Goal: Communication & Community: Answer question/provide support

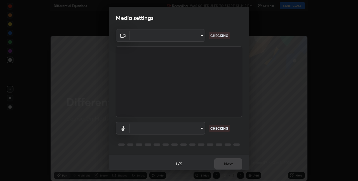
type input "60fceefa1ff133a458e9dacb52b3a7761017f46870fbbe5b76b29231bfb8dda7"
type input "7879f95f04b817efe2416419bdfa336528df740dde017b4a102d7939b658dd51"
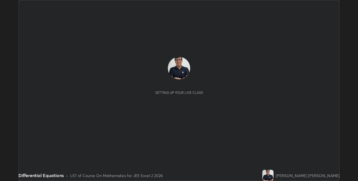
scroll to position [181, 358]
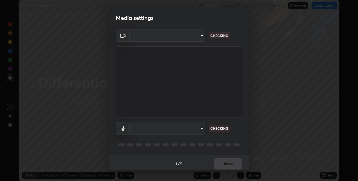
type input "60fceefa1ff133a458e9dacb52b3a7761017f46870fbbe5b76b29231bfb8dda7"
click at [151, 128] on body "Erase all Differential Equations Recording WAS SCHEDULED TO START AT 4:15 PM Se…" at bounding box center [179, 90] width 358 height 181
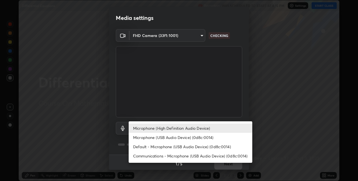
click at [145, 156] on li "Communications - Microphone (USB Audio Device) (0d8c:0014)" at bounding box center [191, 155] width 124 height 9
type input "communications"
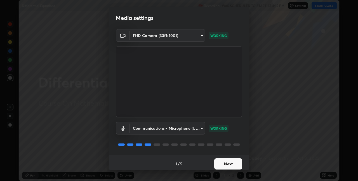
click at [224, 164] on button "Next" at bounding box center [229, 163] width 28 height 11
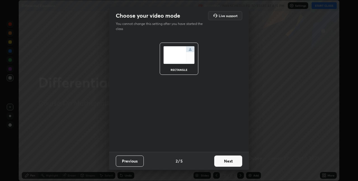
click at [224, 164] on button "Next" at bounding box center [229, 160] width 28 height 11
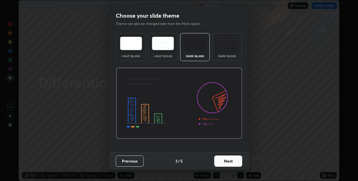
click at [227, 163] on button "Next" at bounding box center [229, 160] width 28 height 11
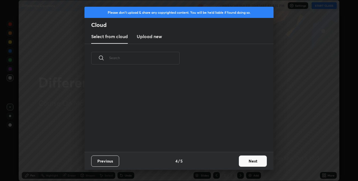
click at [227, 163] on div "Previous 4 / 5 Next" at bounding box center [179, 161] width 189 height 18
click at [257, 161] on button "Next" at bounding box center [253, 160] width 28 height 11
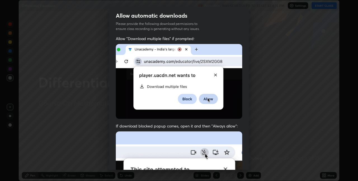
click at [257, 161] on div "Allow automatic downloads Please provide the following download permissions to …" at bounding box center [179, 90] width 358 height 181
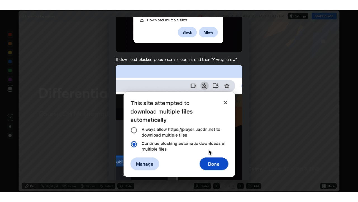
scroll to position [117, 0]
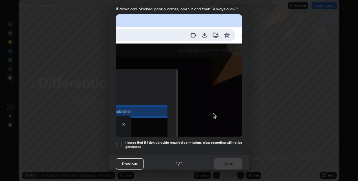
click at [117, 142] on div at bounding box center [119, 144] width 7 height 7
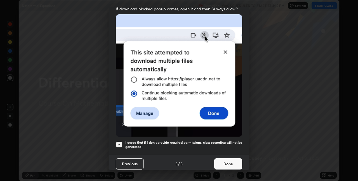
click at [227, 160] on button "Done" at bounding box center [229, 163] width 28 height 11
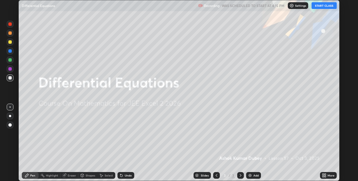
click at [322, 5] on button "START CLASS" at bounding box center [324, 5] width 25 height 7
click at [331, 176] on div "More" at bounding box center [331, 175] width 7 height 3
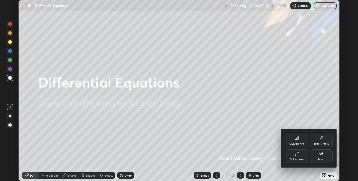
click at [302, 154] on div "Full screen" at bounding box center [297, 155] width 22 height 13
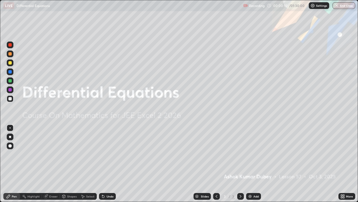
scroll to position [202, 358]
click at [250, 181] on img at bounding box center [250, 196] width 4 height 4
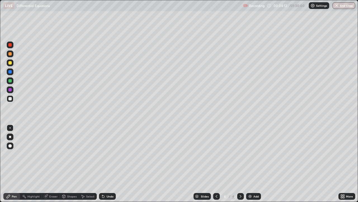
click at [51, 181] on div "Eraser" at bounding box center [53, 196] width 8 height 3
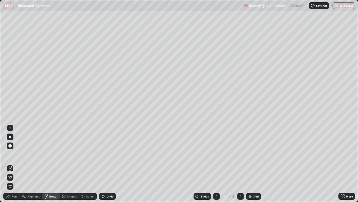
click at [12, 181] on div "Pen" at bounding box center [11, 196] width 17 height 7
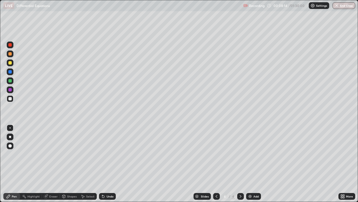
click at [55, 181] on div "Eraser" at bounding box center [53, 196] width 8 height 3
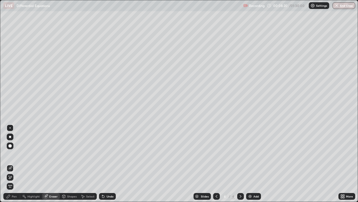
click at [15, 181] on div "Pen" at bounding box center [14, 196] width 5 height 3
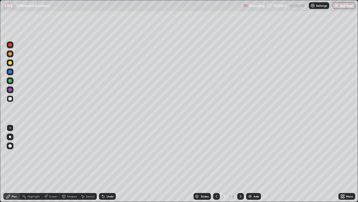
click at [240, 181] on icon at bounding box center [241, 196] width 4 height 4
click at [250, 181] on img at bounding box center [250, 196] width 4 height 4
click at [215, 181] on icon at bounding box center [217, 196] width 4 height 4
click at [242, 181] on icon at bounding box center [241, 196] width 4 height 4
click at [218, 181] on icon at bounding box center [217, 196] width 4 height 4
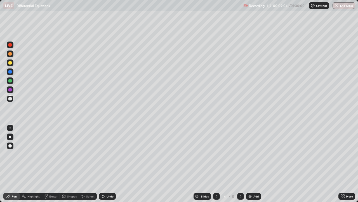
click at [240, 181] on icon at bounding box center [241, 196] width 4 height 4
click at [216, 181] on icon at bounding box center [217, 196] width 4 height 4
click at [215, 181] on icon at bounding box center [217, 196] width 4 height 4
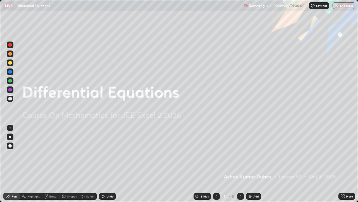
click at [240, 181] on icon at bounding box center [241, 196] width 2 height 3
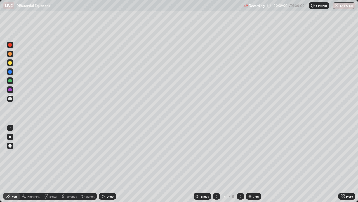
click at [241, 181] on icon at bounding box center [241, 196] width 4 height 4
click at [215, 181] on icon at bounding box center [217, 196] width 4 height 4
click at [241, 181] on icon at bounding box center [241, 196] width 4 height 4
click at [215, 181] on icon at bounding box center [217, 196] width 4 height 4
click at [242, 181] on icon at bounding box center [241, 196] width 4 height 4
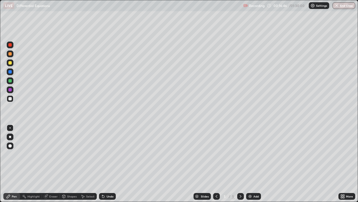
click at [54, 181] on div "Eraser" at bounding box center [53, 196] width 8 height 3
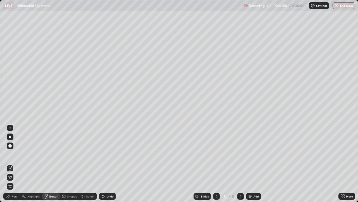
click at [14, 181] on div "Pen" at bounding box center [14, 196] width 5 height 3
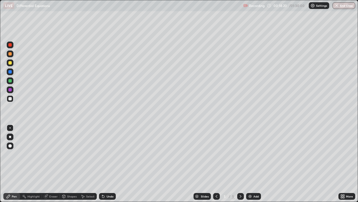
click at [50, 181] on div "Eraser" at bounding box center [53, 196] width 8 height 3
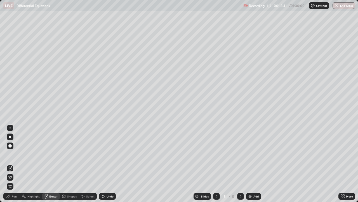
click at [13, 181] on div "Pen" at bounding box center [14, 196] width 5 height 3
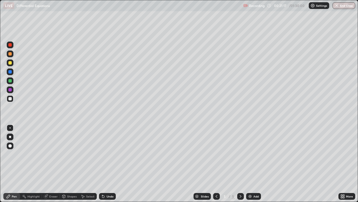
click at [243, 181] on div at bounding box center [240, 196] width 7 height 7
click at [250, 181] on img at bounding box center [250, 196] width 4 height 4
click at [53, 181] on div "Eraser" at bounding box center [53, 196] width 8 height 3
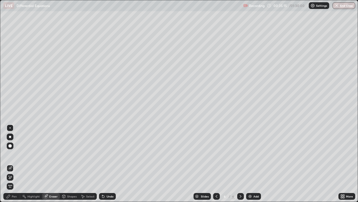
click at [249, 181] on img at bounding box center [250, 196] width 4 height 4
click at [14, 181] on div "Pen" at bounding box center [11, 196] width 17 height 7
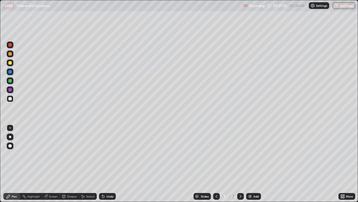
click at [52, 181] on div "Eraser" at bounding box center [53, 196] width 8 height 3
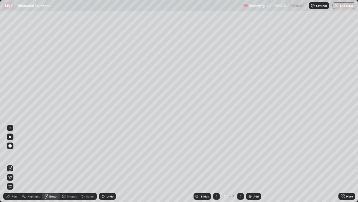
click at [15, 181] on div "Pen" at bounding box center [14, 196] width 5 height 3
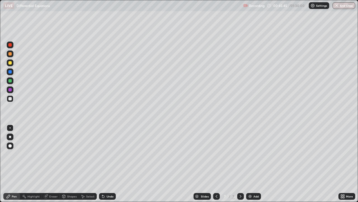
click at [241, 181] on icon at bounding box center [241, 196] width 2 height 3
click at [249, 181] on img at bounding box center [250, 196] width 4 height 4
click at [241, 181] on icon at bounding box center [241, 196] width 4 height 4
click at [250, 181] on img at bounding box center [250, 196] width 4 height 4
click at [216, 181] on icon at bounding box center [217, 196] width 4 height 4
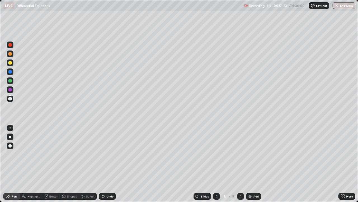
click at [241, 181] on icon at bounding box center [241, 196] width 4 height 4
click at [217, 181] on icon at bounding box center [217, 196] width 2 height 3
click at [241, 181] on icon at bounding box center [241, 196] width 4 height 4
click at [217, 181] on icon at bounding box center [217, 196] width 4 height 4
click at [241, 181] on icon at bounding box center [241, 196] width 4 height 4
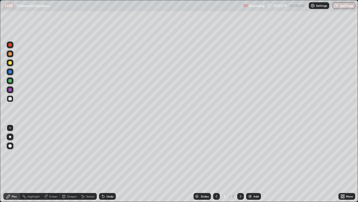
click at [215, 181] on icon at bounding box center [217, 196] width 4 height 4
click at [241, 181] on icon at bounding box center [241, 196] width 4 height 4
click at [216, 181] on icon at bounding box center [217, 196] width 2 height 3
click at [242, 181] on icon at bounding box center [241, 196] width 4 height 4
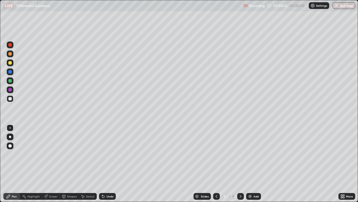
click at [240, 181] on icon at bounding box center [241, 196] width 4 height 4
click at [251, 181] on img at bounding box center [250, 196] width 4 height 4
click at [9, 62] on div at bounding box center [9, 62] width 3 height 3
click at [241, 181] on icon at bounding box center [241, 196] width 4 height 4
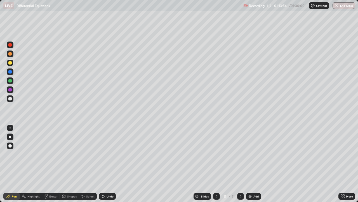
click at [248, 181] on img at bounding box center [250, 196] width 4 height 4
click at [250, 181] on img at bounding box center [250, 196] width 4 height 4
click at [9, 99] on div at bounding box center [9, 98] width 3 height 3
click at [138, 181] on div "Slides 13 / 13 Add" at bounding box center [227, 195] width 223 height 11
click at [135, 181] on div "Slides 13 / 13 Add" at bounding box center [227, 195] width 223 height 11
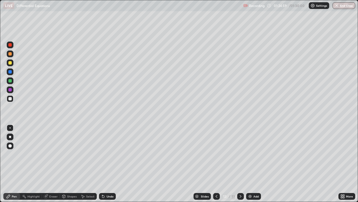
click at [139, 181] on div "Slides 13 / 13 Add" at bounding box center [227, 195] width 223 height 11
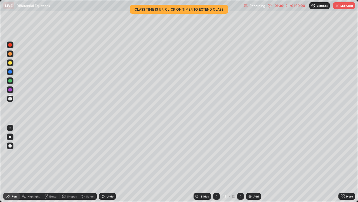
click at [349, 7] on button "End Class" at bounding box center [345, 5] width 22 height 7
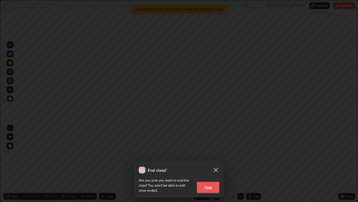
click at [209, 181] on button "End" at bounding box center [208, 186] width 22 height 11
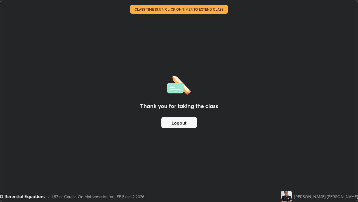
click at [183, 122] on button "Logout" at bounding box center [180, 122] width 36 height 11
